Goal: Task Accomplishment & Management: Manage account settings

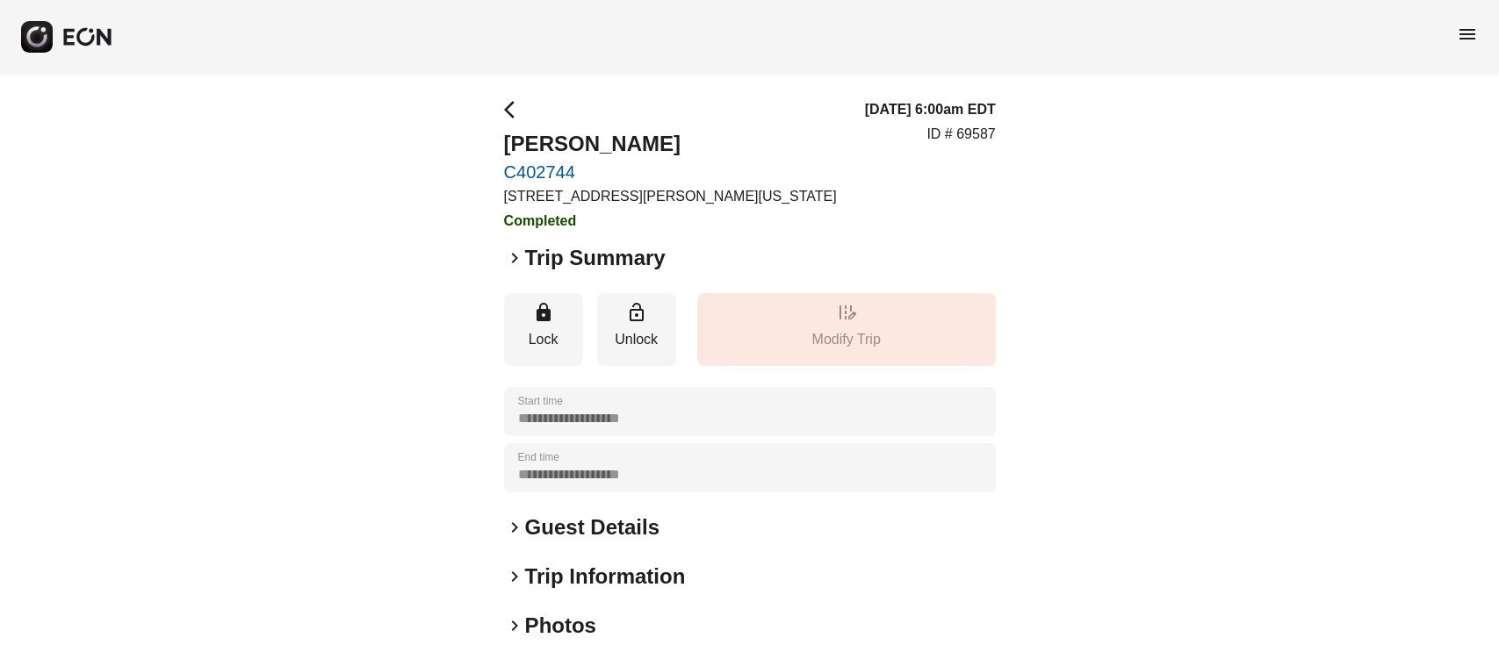
click at [1460, 30] on span "menu" at bounding box center [1467, 34] width 21 height 21
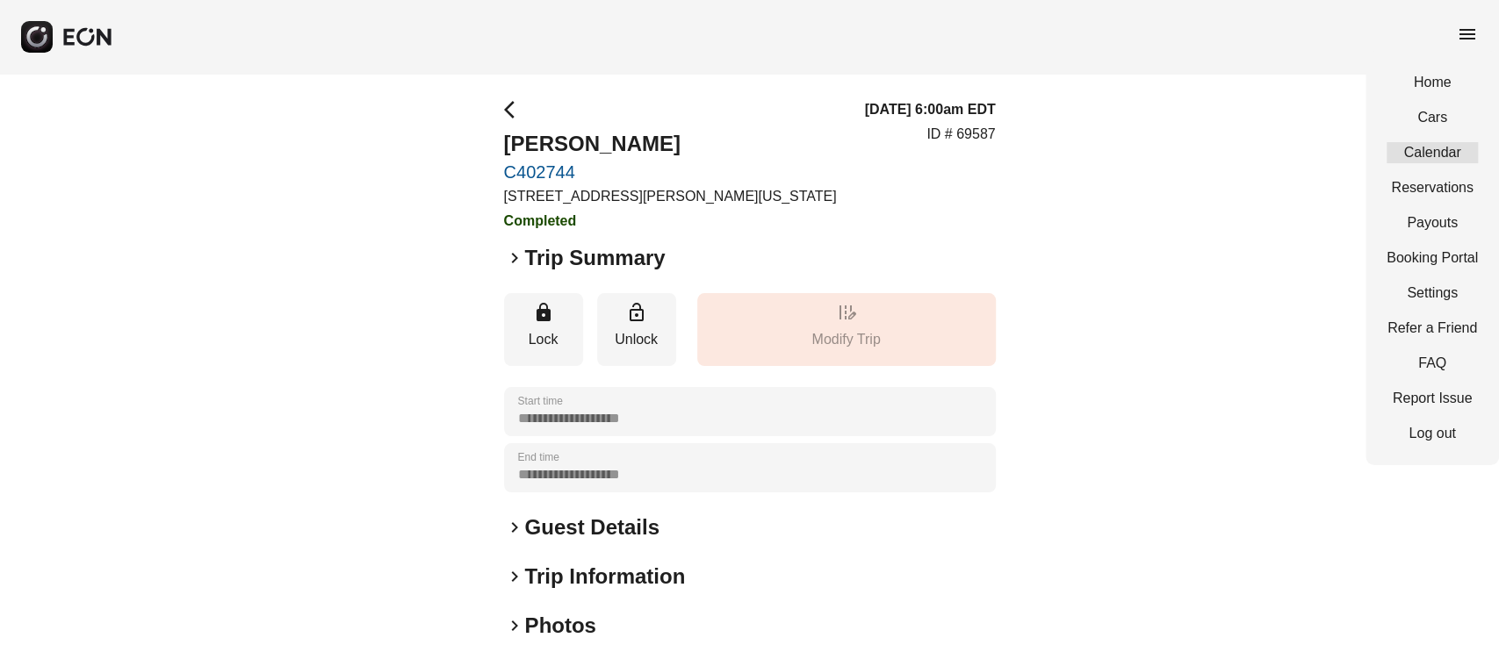
click at [1406, 155] on link "Calendar" at bounding box center [1432, 152] width 91 height 21
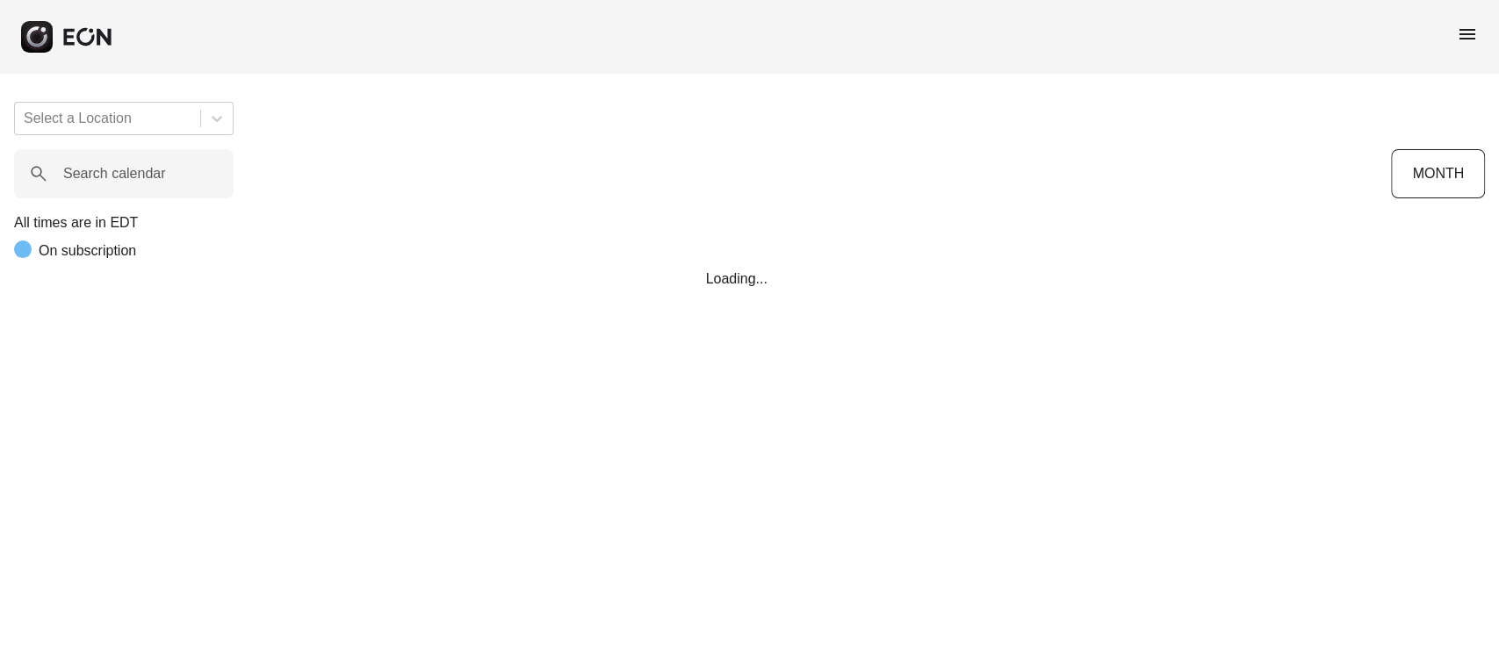
scroll to position [0, 478]
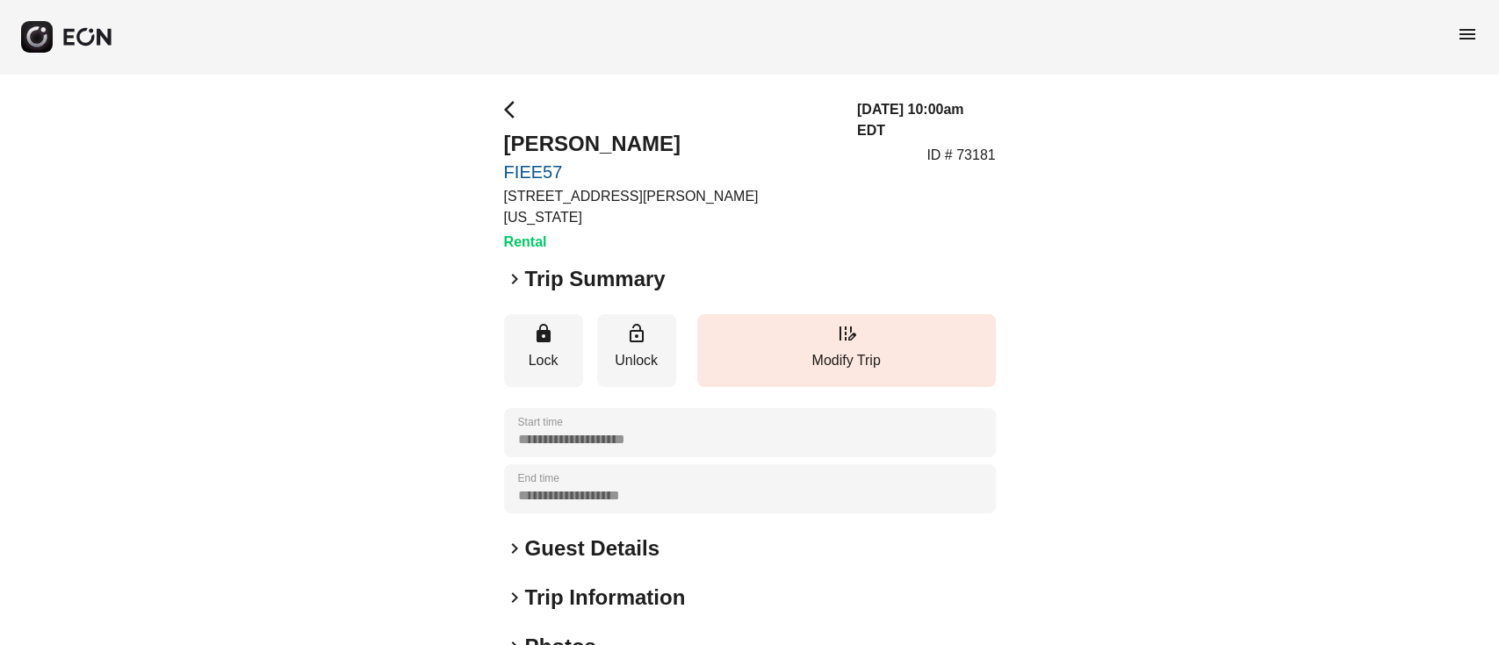
click at [1454, 28] on div "menu" at bounding box center [749, 37] width 1499 height 74
click at [1467, 38] on span "menu" at bounding box center [1467, 34] width 21 height 21
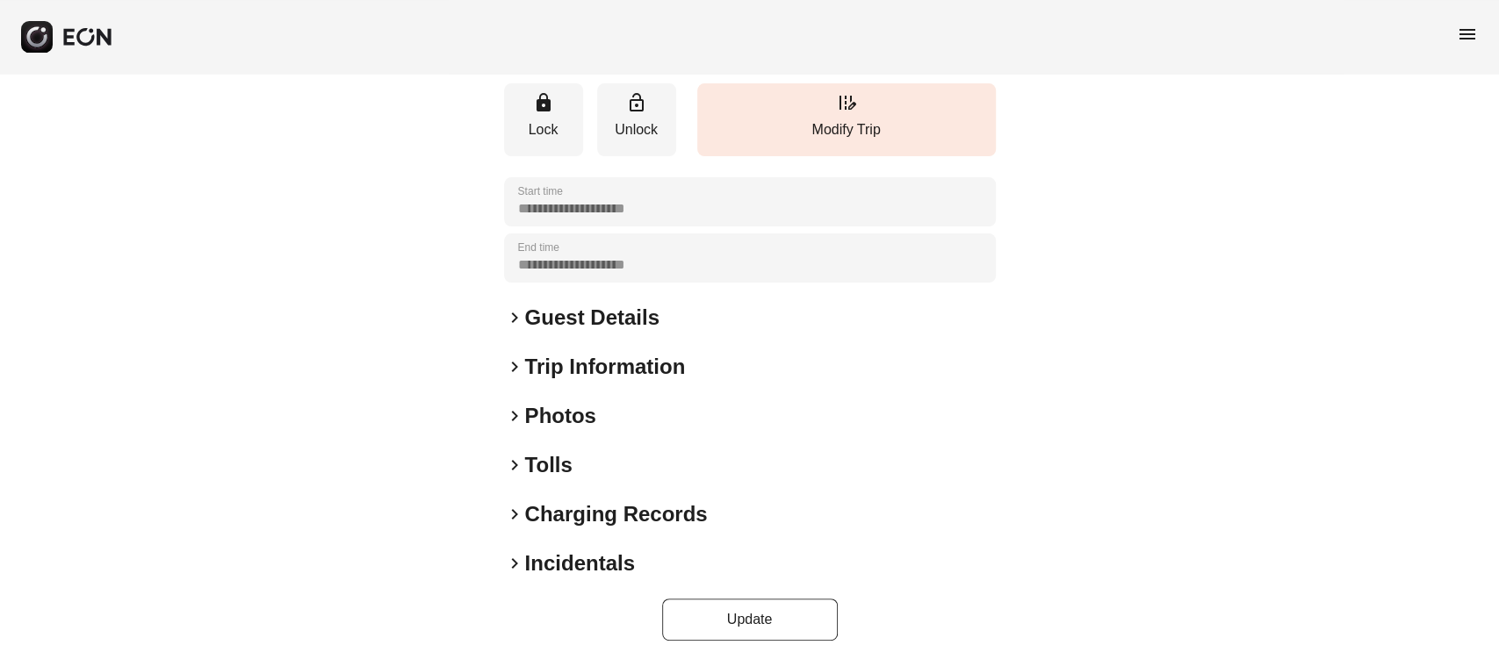
click at [551, 402] on h2 "Photos" at bounding box center [560, 416] width 71 height 28
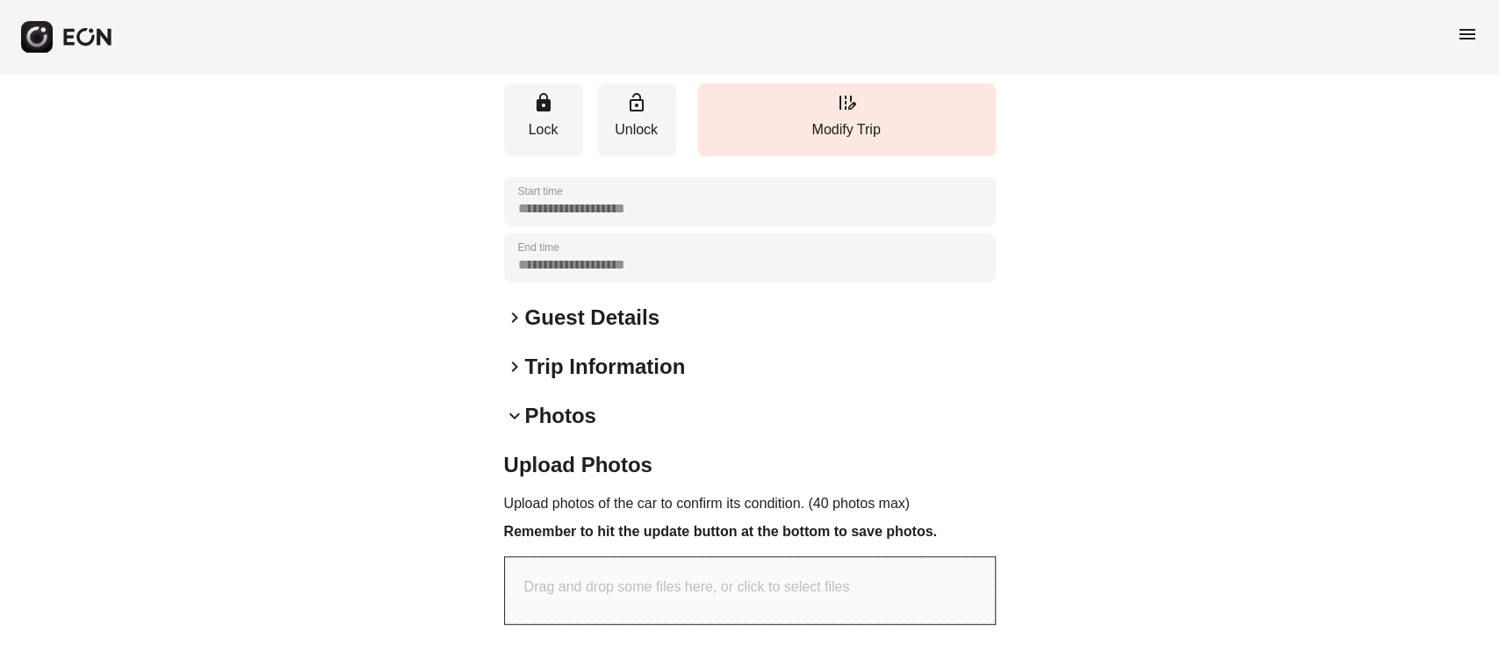
scroll to position [439, 0]
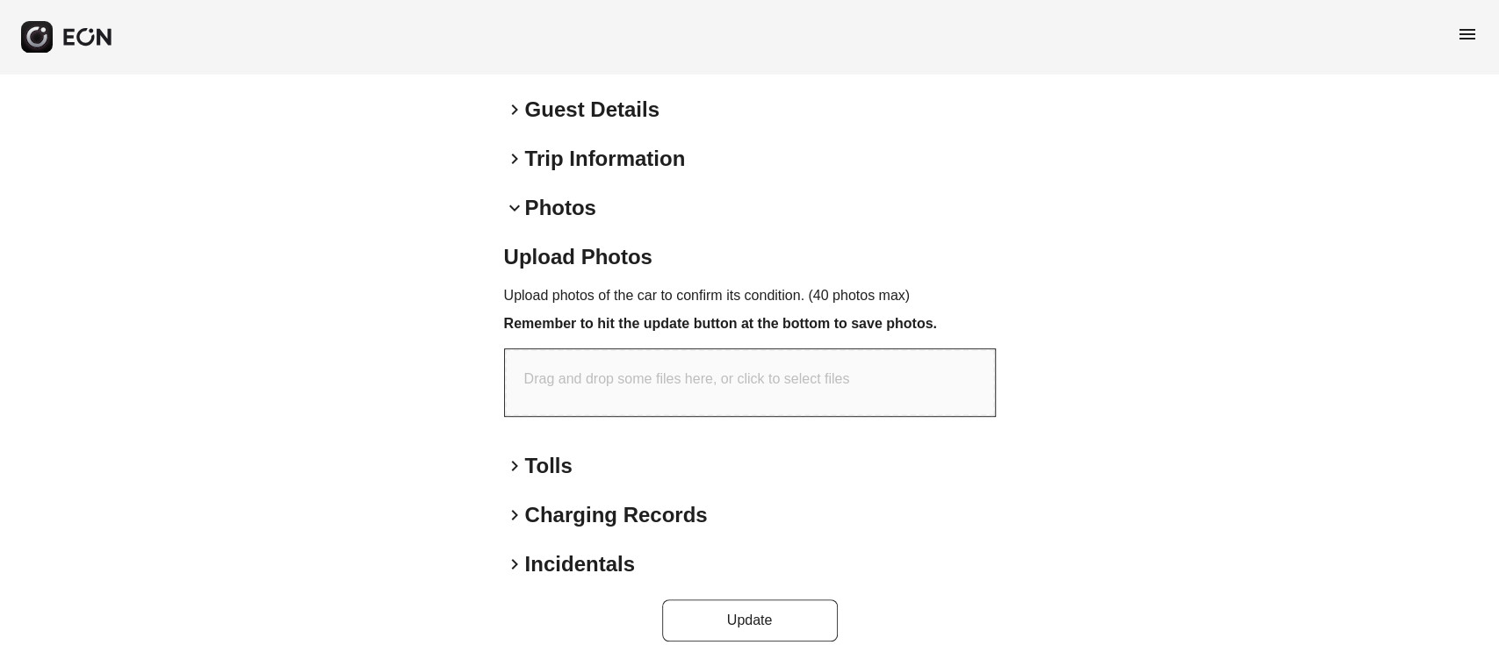
click at [516, 198] on span "keyboard_arrow_down" at bounding box center [514, 208] width 21 height 21
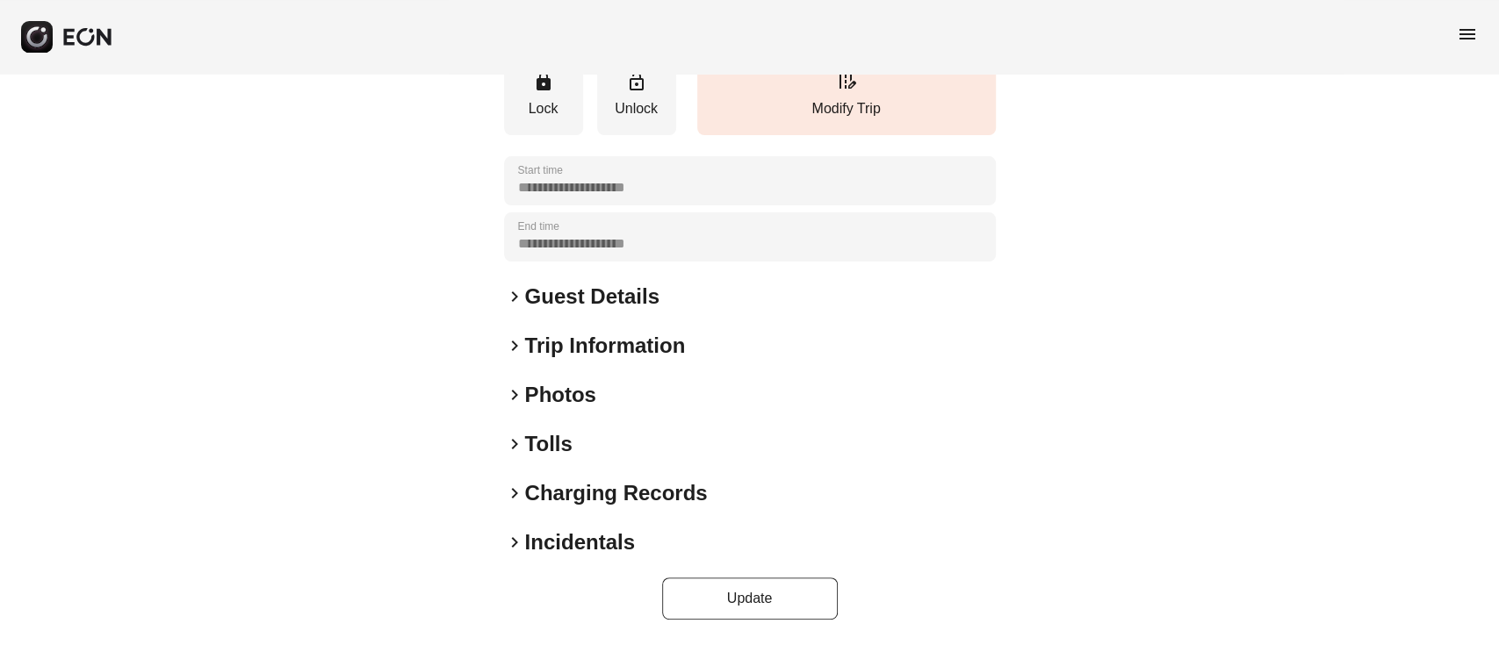
scroll to position [231, 0]
